Goal: Information Seeking & Learning: Learn about a topic

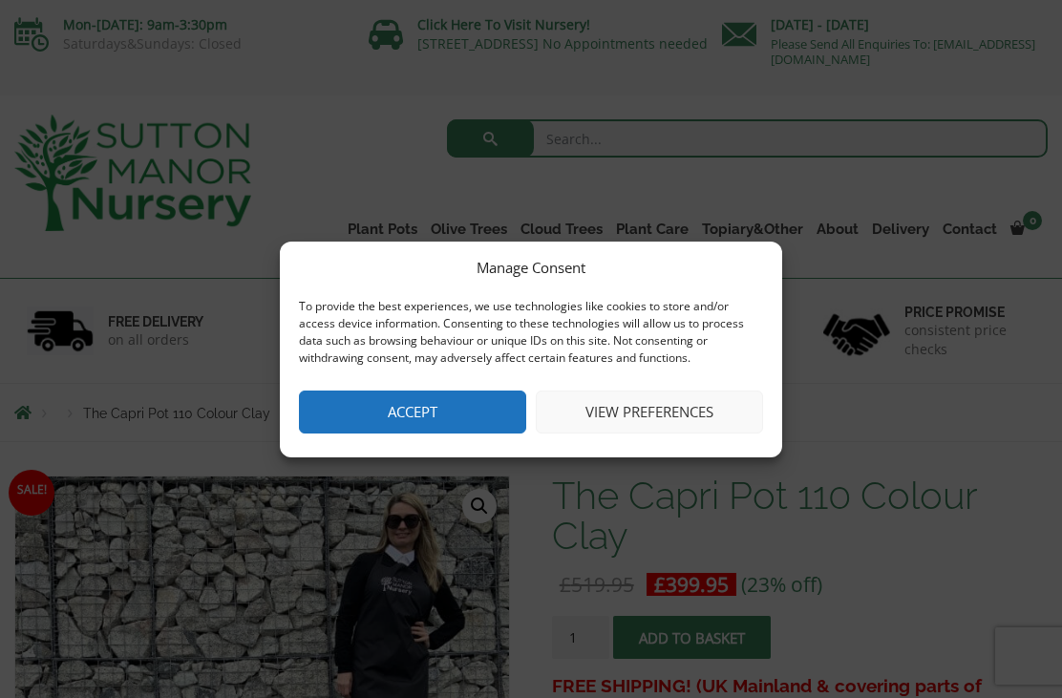
click at [432, 420] on button "Accept" at bounding box center [412, 412] width 227 height 43
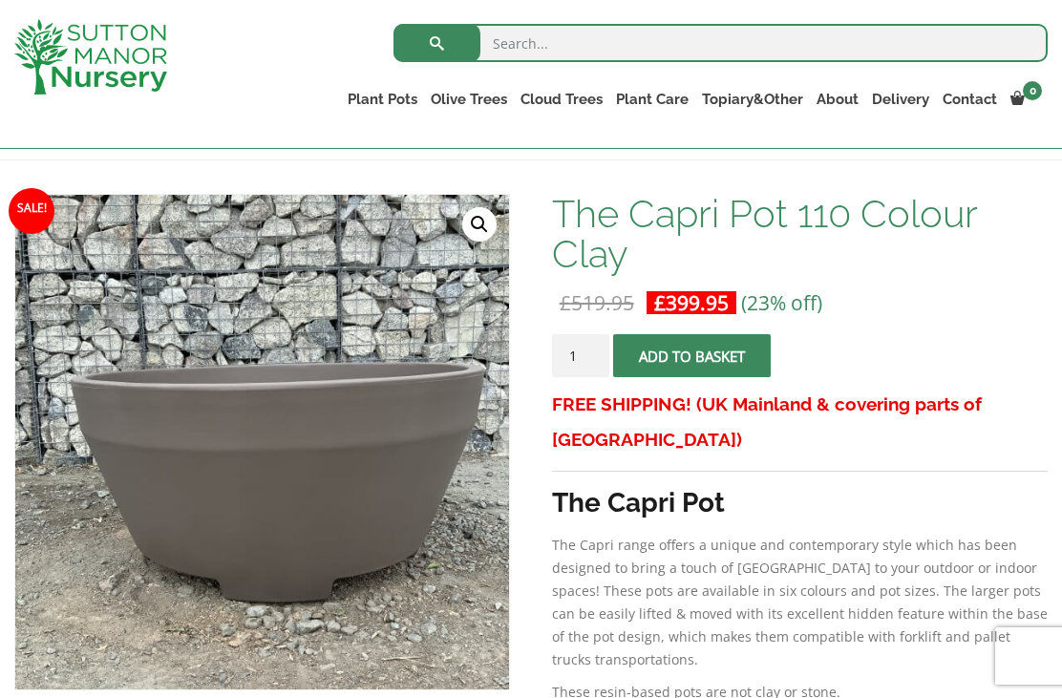
scroll to position [242, 0]
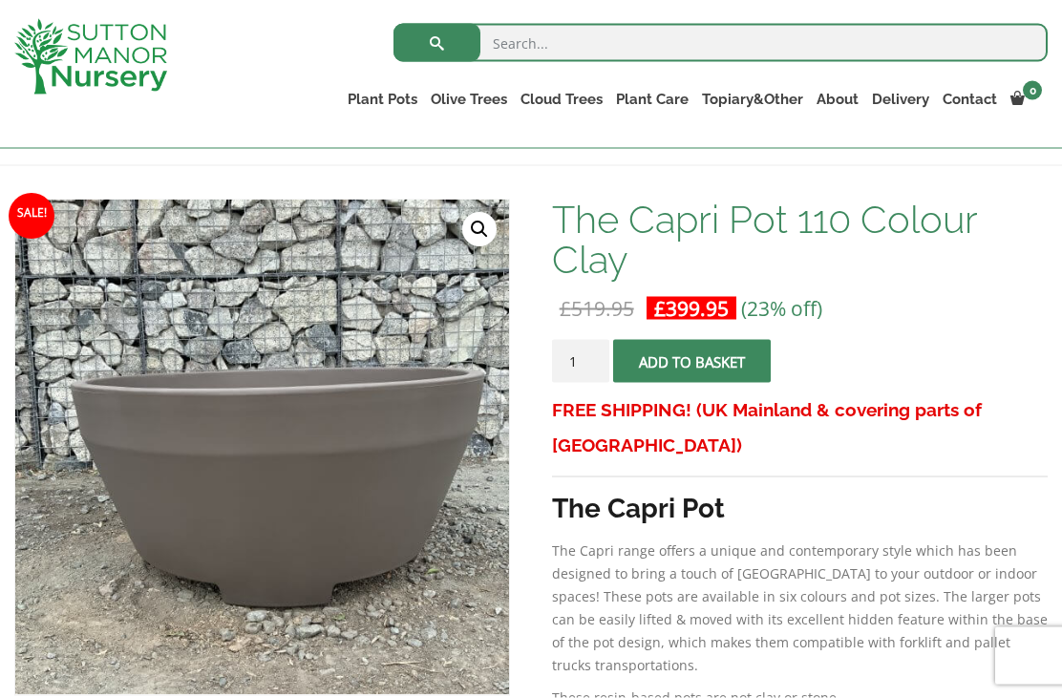
click at [346, 469] on img at bounding box center [492, 678] width 955 height 955
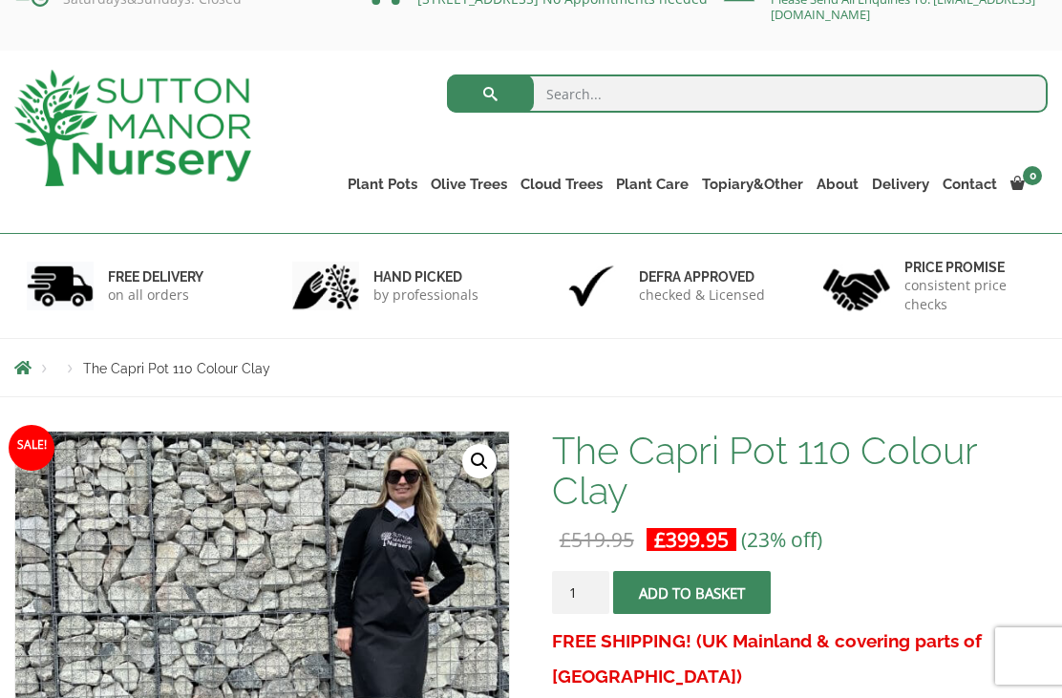
scroll to position [58, 0]
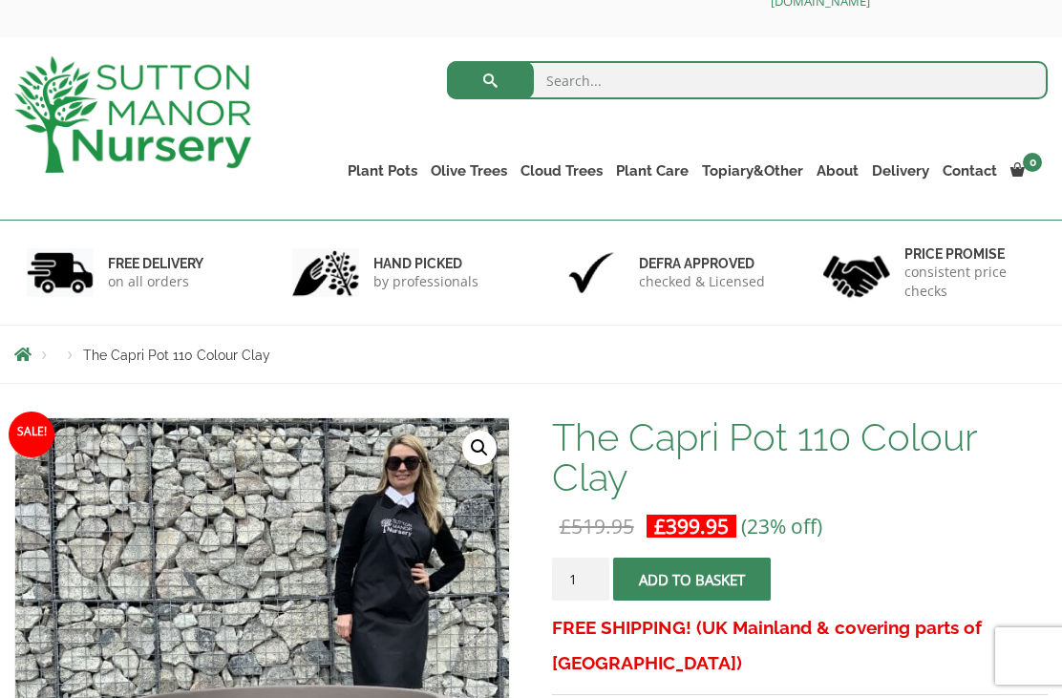
click at [0, 0] on link "Castlewellan" at bounding box center [0, 0] width 0 height 0
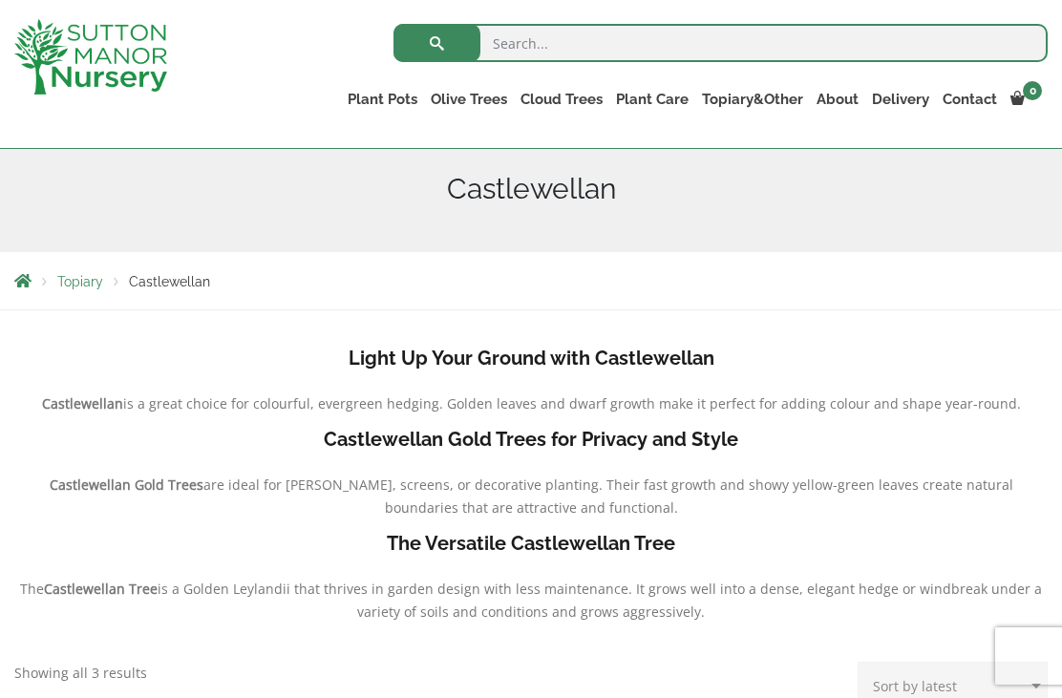
scroll to position [237, 0]
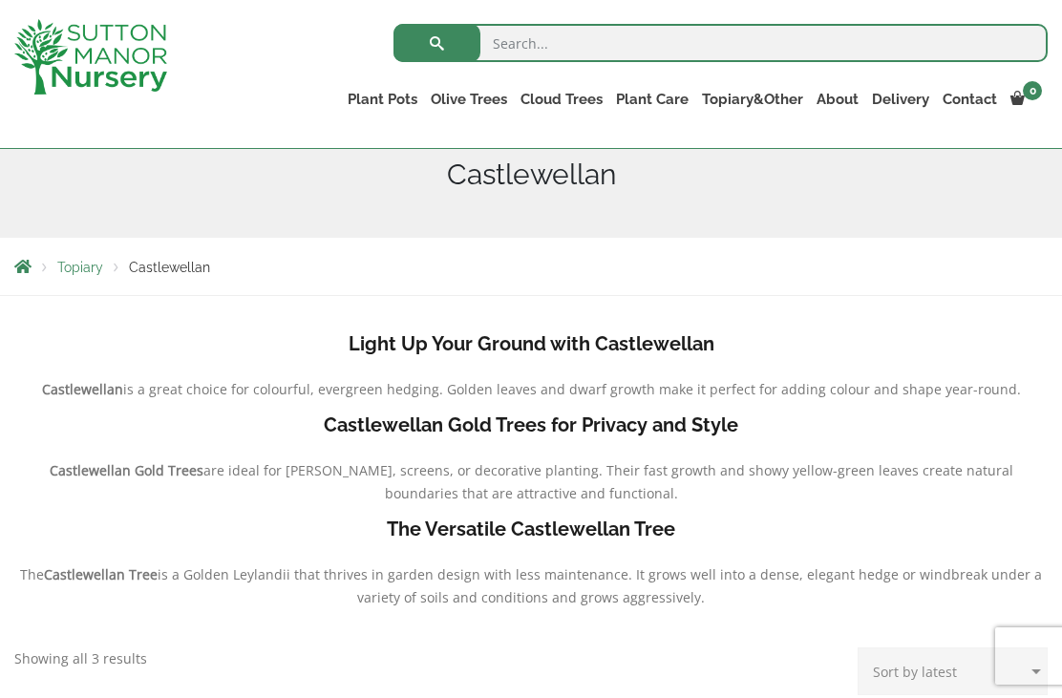
click at [673, 423] on b "Castlewellan Gold Trees for Privacy and Style" at bounding box center [531, 425] width 415 height 23
click at [460, 531] on b "The Versatile Castlewellan Tree" at bounding box center [531, 529] width 289 height 23
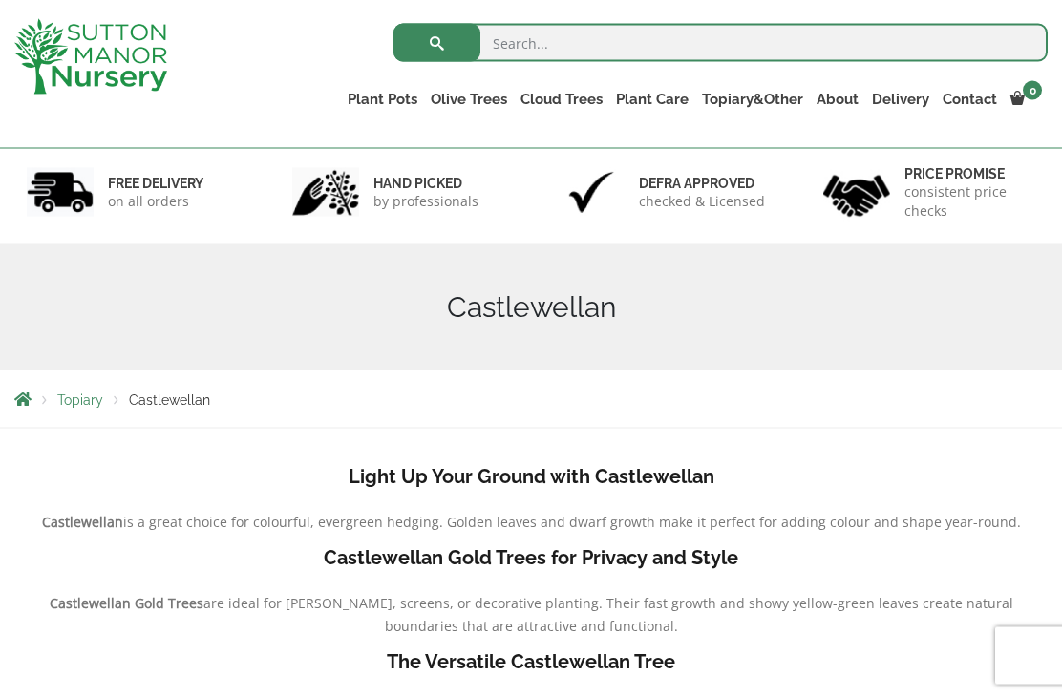
scroll to position [0, 0]
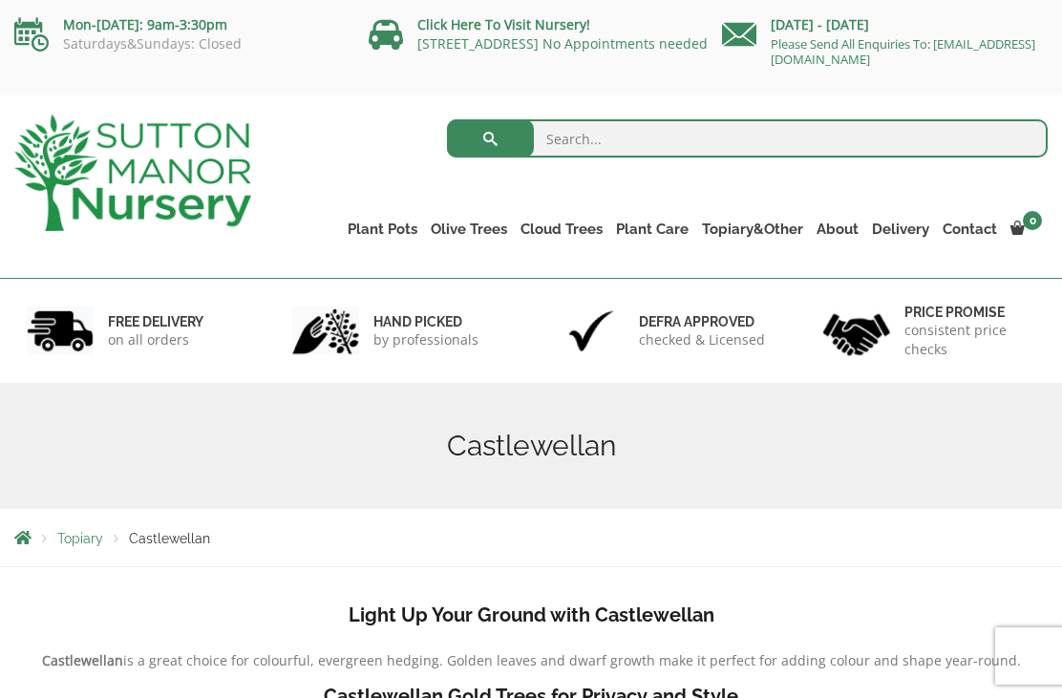
click at [0, 0] on link "Ilex Crenata Cloud Trees" at bounding box center [0, 0] width 0 height 0
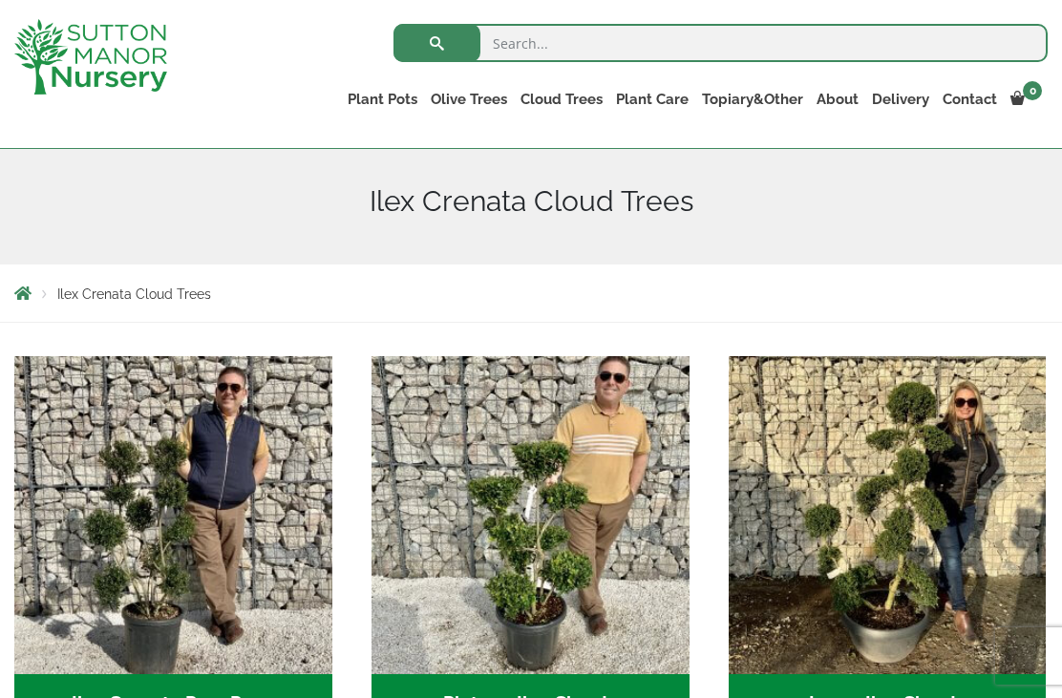
scroll to position [204, 0]
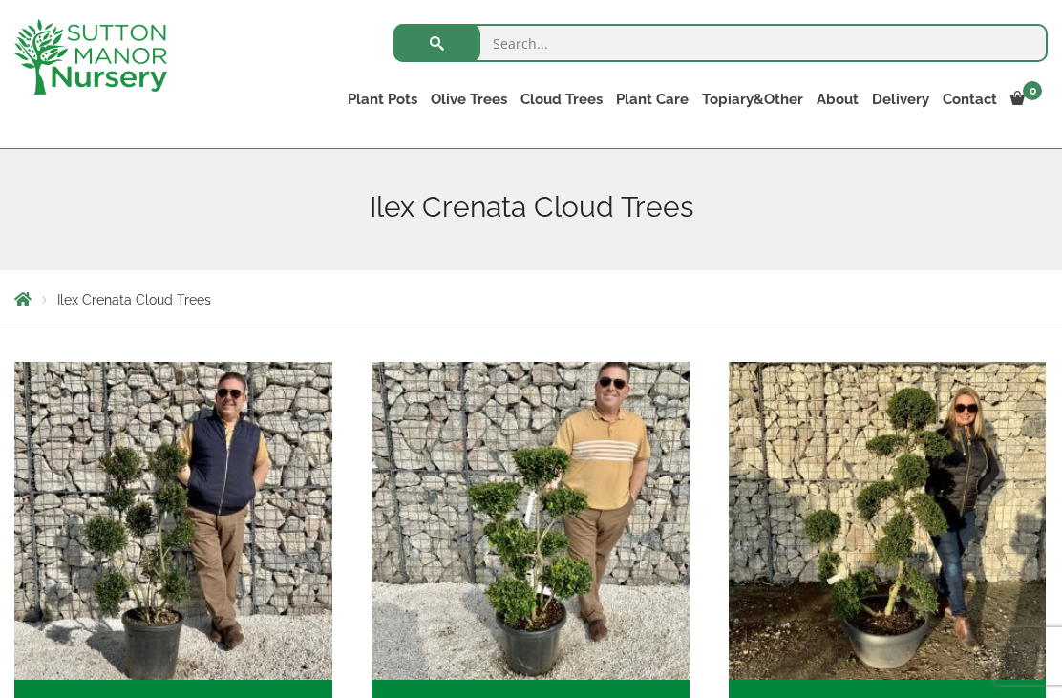
click at [0, 0] on link "Ligustrum Pom Poms" at bounding box center [0, 0] width 0 height 0
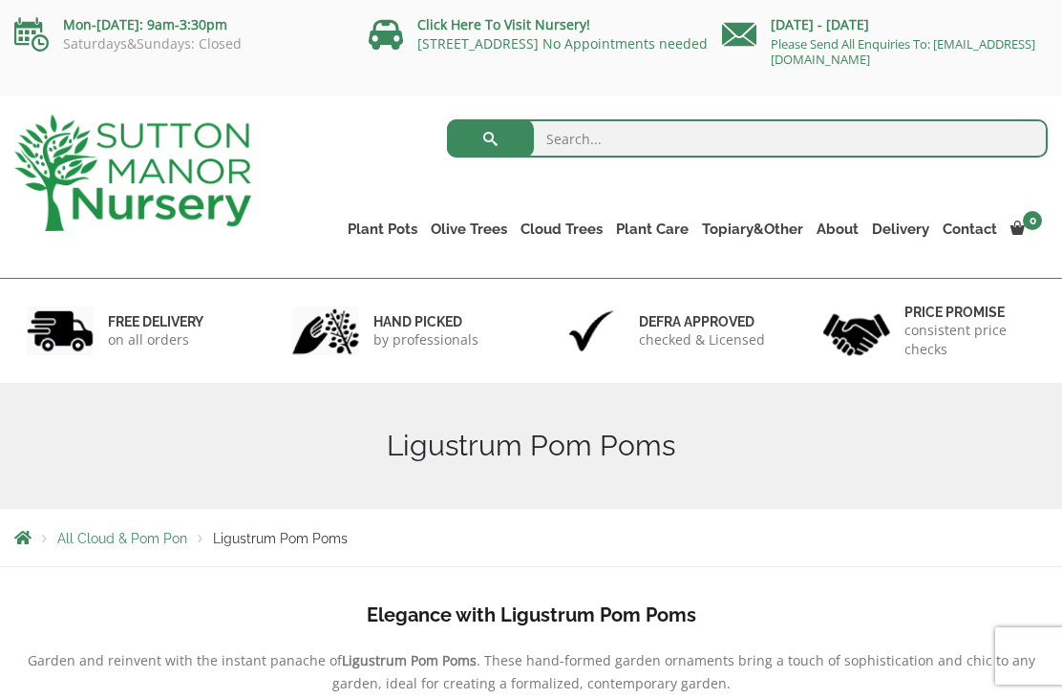
click at [633, 182] on ul "Plant Pots Resin Bonded Pots The Amalfi Pots The Milan Pots The Capri Pots The …" at bounding box center [694, 215] width 707 height 87
click at [0, 0] on link "Laurus Nobilis Bay Trees" at bounding box center [0, 0] width 0 height 0
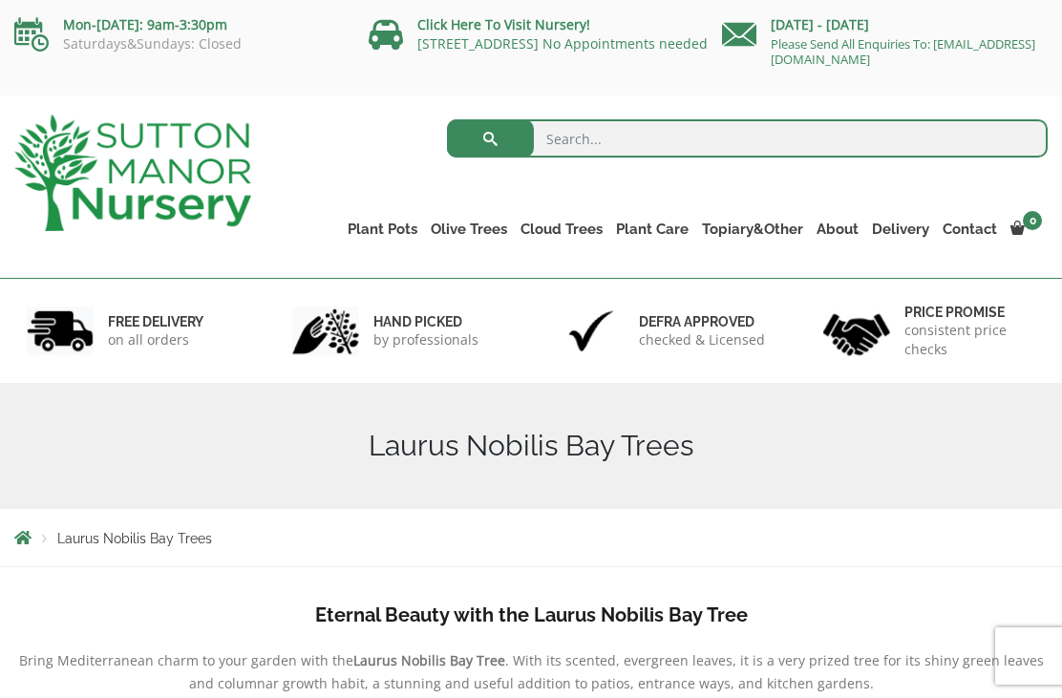
click at [0, 0] on link "Gnarled Olive Trees (Grande Range)" at bounding box center [0, 0] width 0 height 0
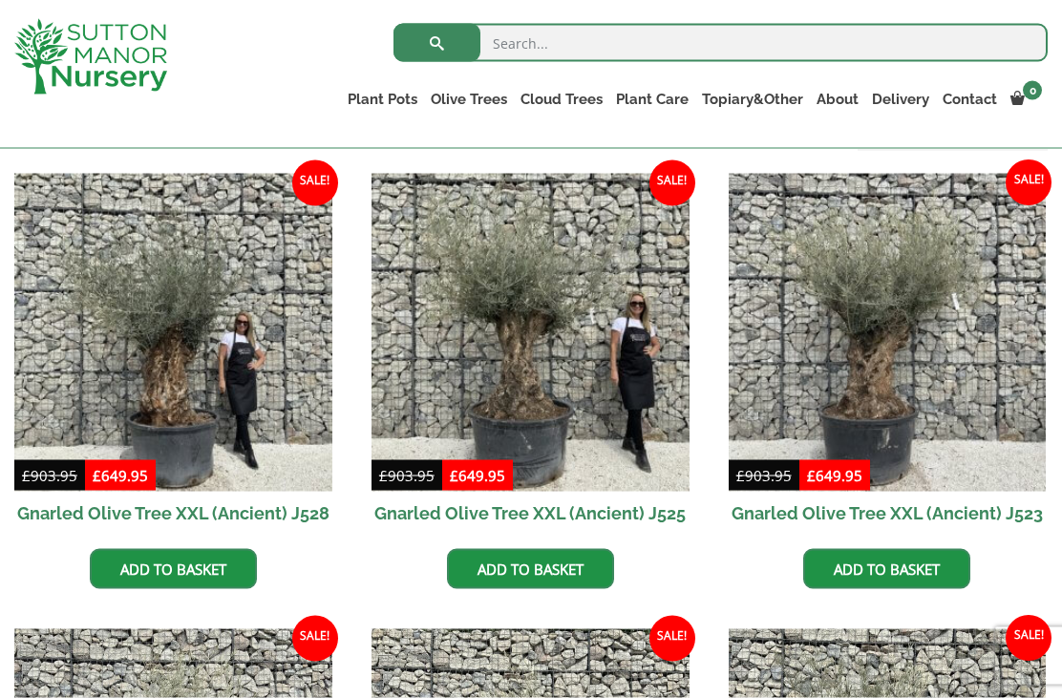
scroll to position [477, 0]
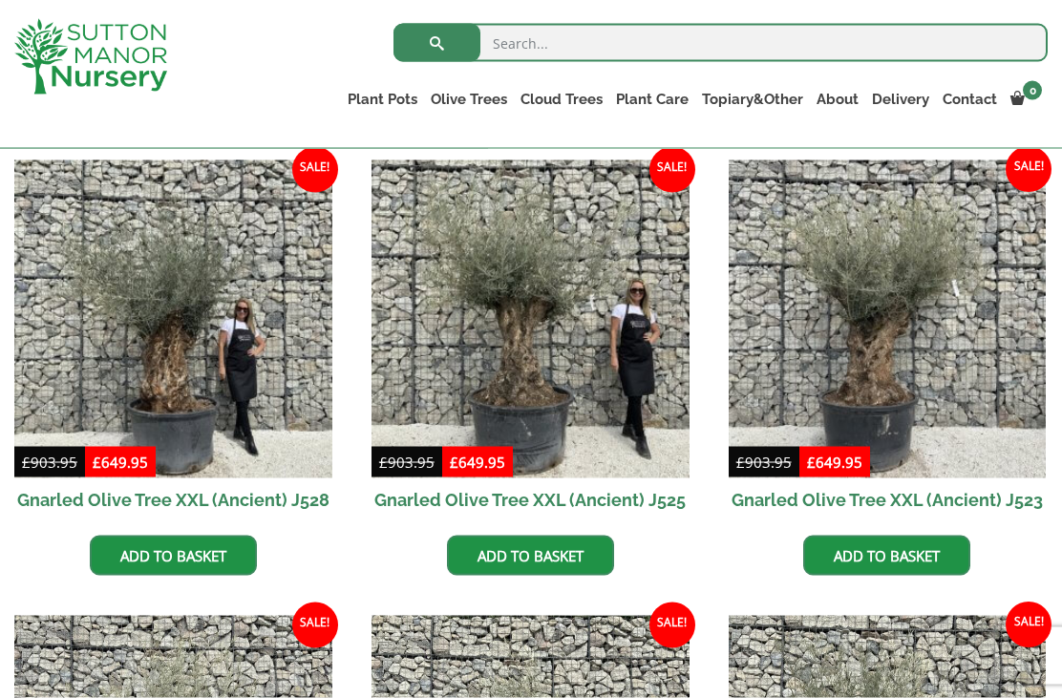
click at [564, 365] on img at bounding box center [531, 320] width 318 height 318
